Goal: Check status: Check status

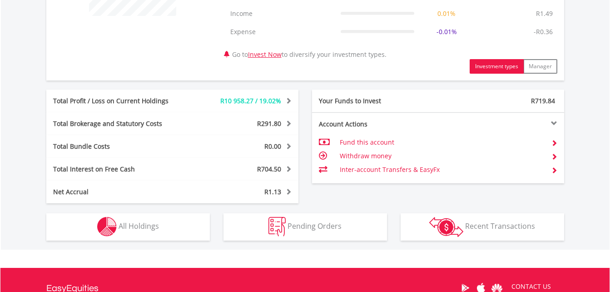
scroll to position [532, 0]
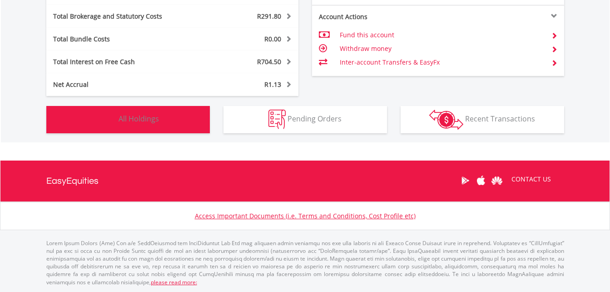
click at [149, 118] on span "All Holdings" at bounding box center [139, 119] width 40 height 10
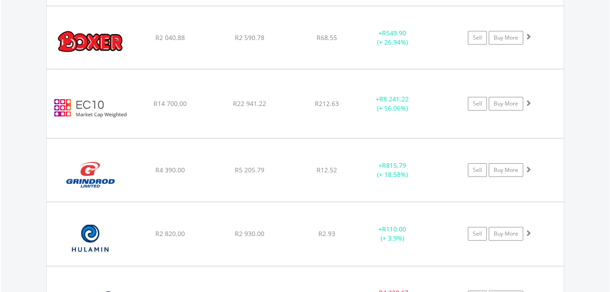
scroll to position [874, 0]
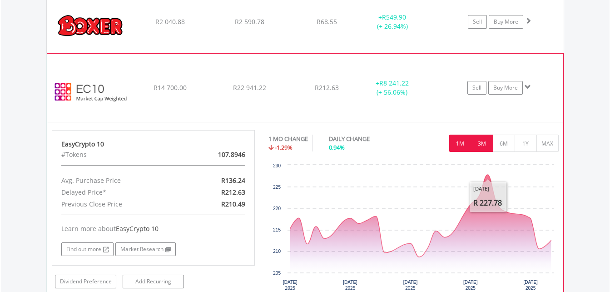
click at [482, 146] on button "3M" at bounding box center [482, 143] width 22 height 17
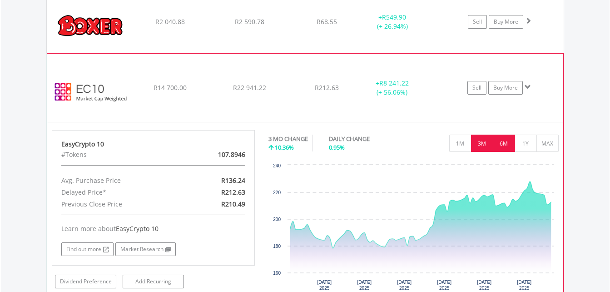
click at [501, 147] on button "6M" at bounding box center [504, 143] width 22 height 17
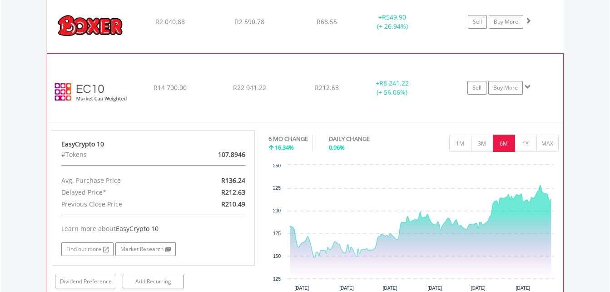
click at [529, 89] on span at bounding box center [528, 87] width 6 height 6
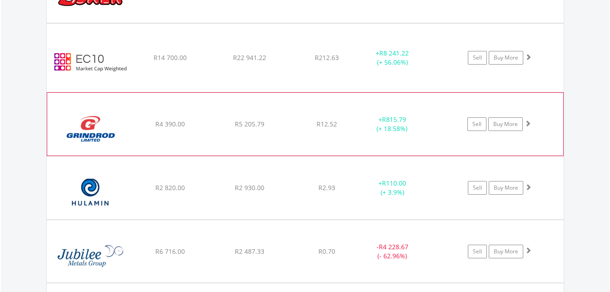
scroll to position [919, 0]
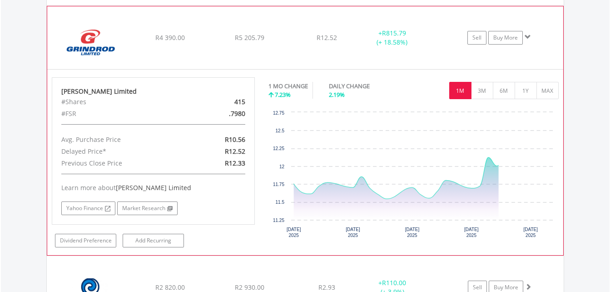
scroll to position [1010, 0]
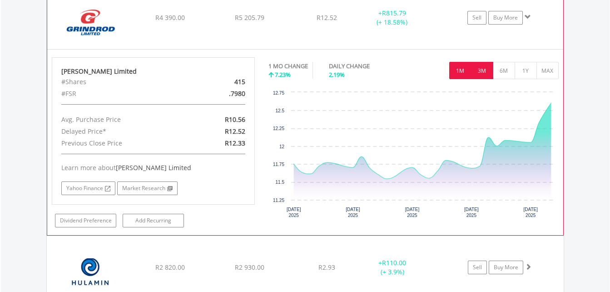
click at [484, 67] on button "3M" at bounding box center [482, 70] width 22 height 17
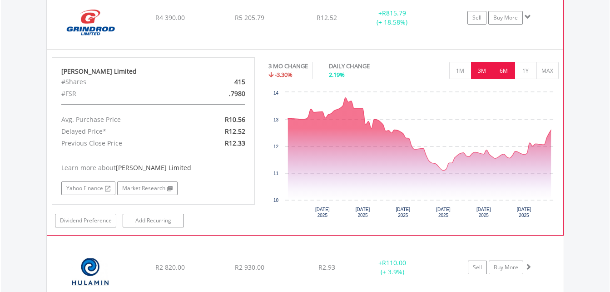
click at [502, 70] on button "6M" at bounding box center [504, 70] width 22 height 17
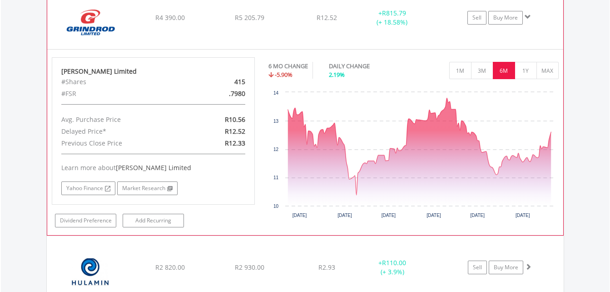
click at [529, 16] on span at bounding box center [528, 17] width 6 height 6
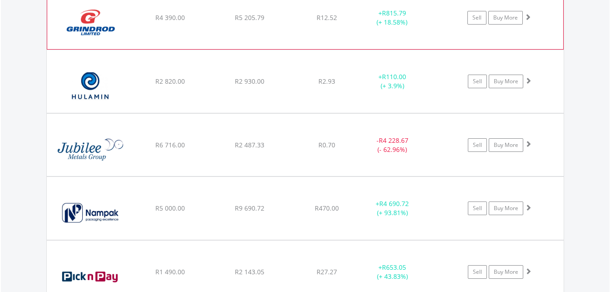
click at [529, 16] on span at bounding box center [528, 17] width 6 height 6
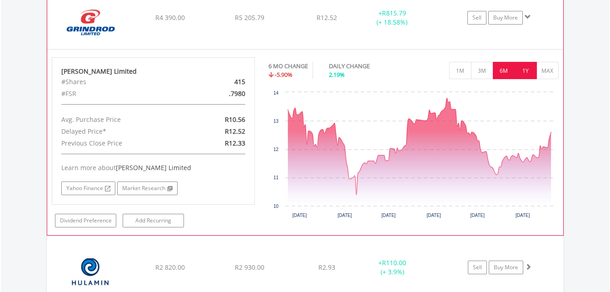
click at [525, 75] on button "1Y" at bounding box center [526, 70] width 22 height 17
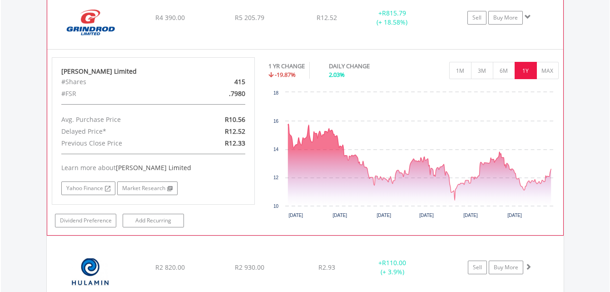
click at [527, 15] on span at bounding box center [528, 17] width 6 height 6
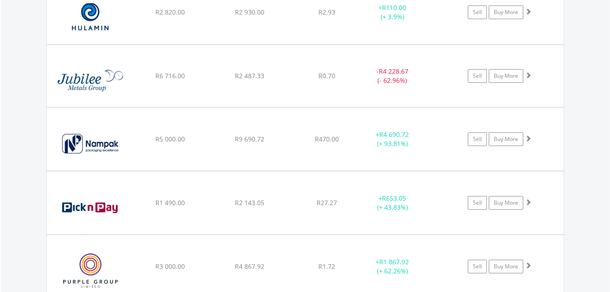
scroll to position [1101, 0]
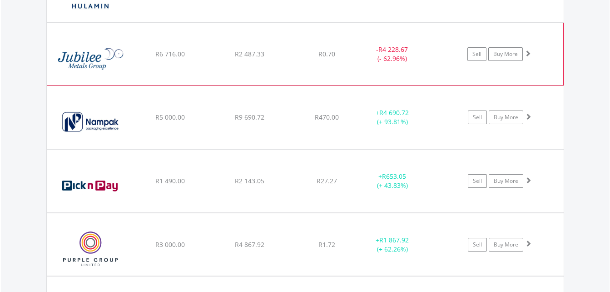
click at [529, 55] on span at bounding box center [528, 53] width 6 height 6
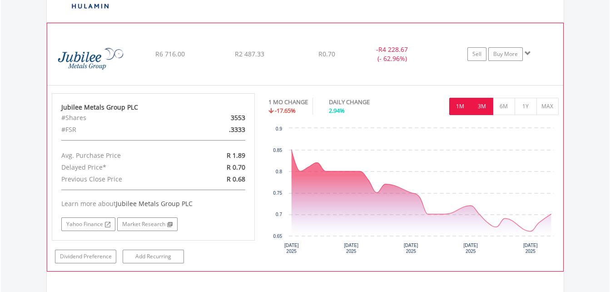
click at [483, 107] on button "3M" at bounding box center [482, 106] width 22 height 17
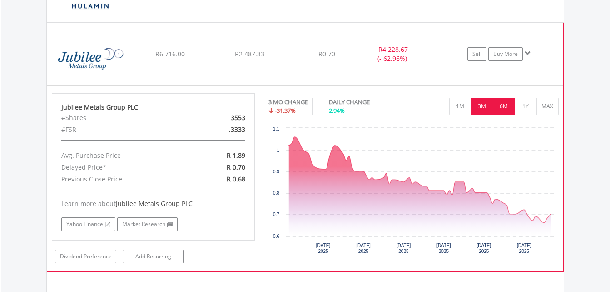
click at [501, 110] on button "6M" at bounding box center [504, 106] width 22 height 17
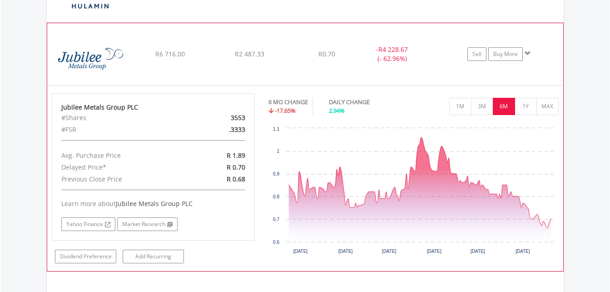
click at [526, 55] on span at bounding box center [528, 53] width 6 height 6
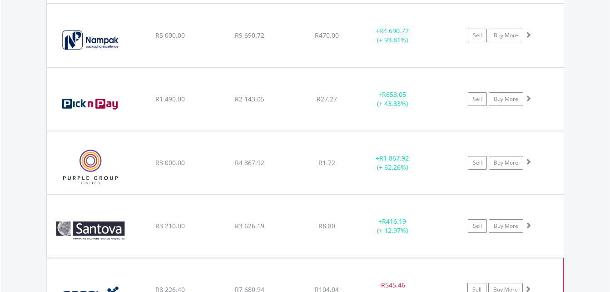
scroll to position [1056, 0]
